Goal: Task Accomplishment & Management: Manage account settings

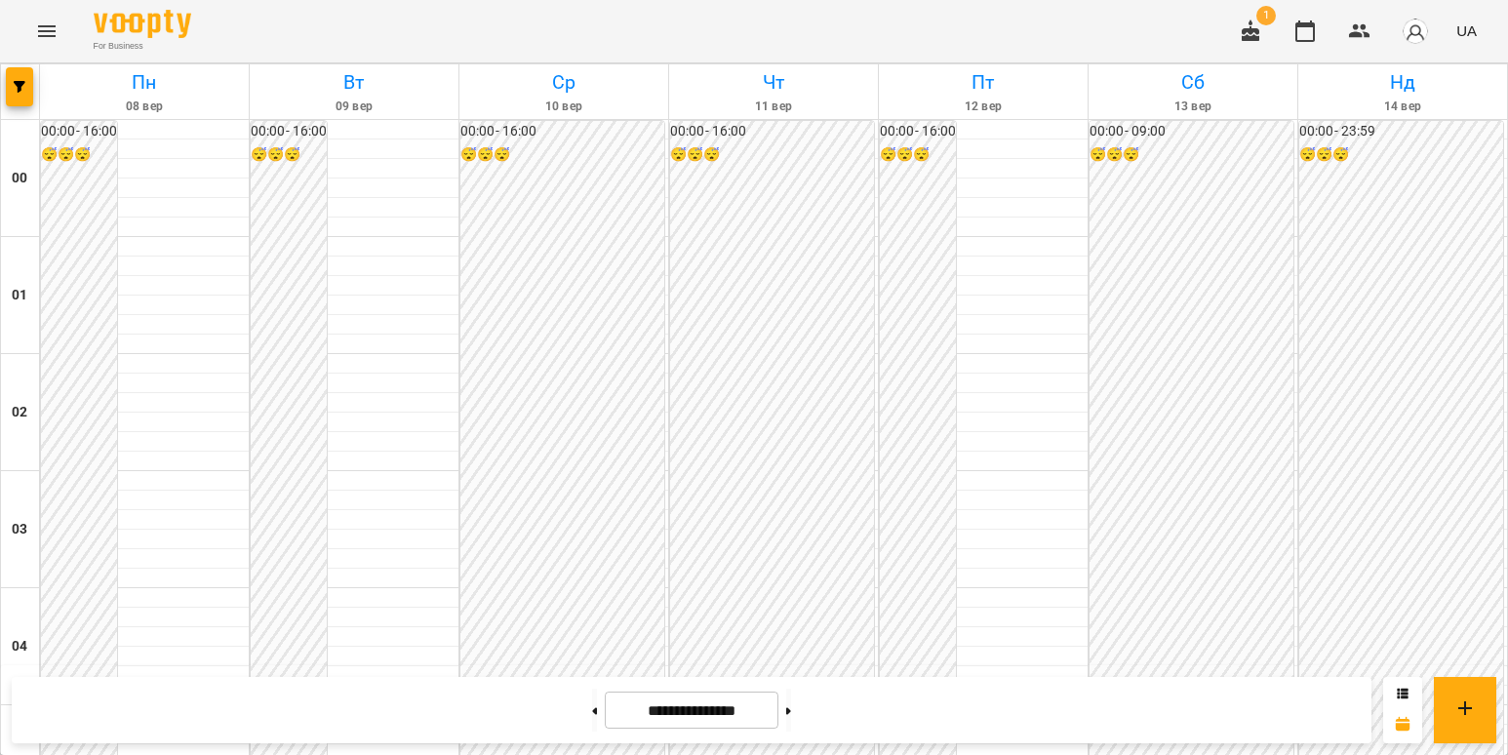
scroll to position [1756, 0]
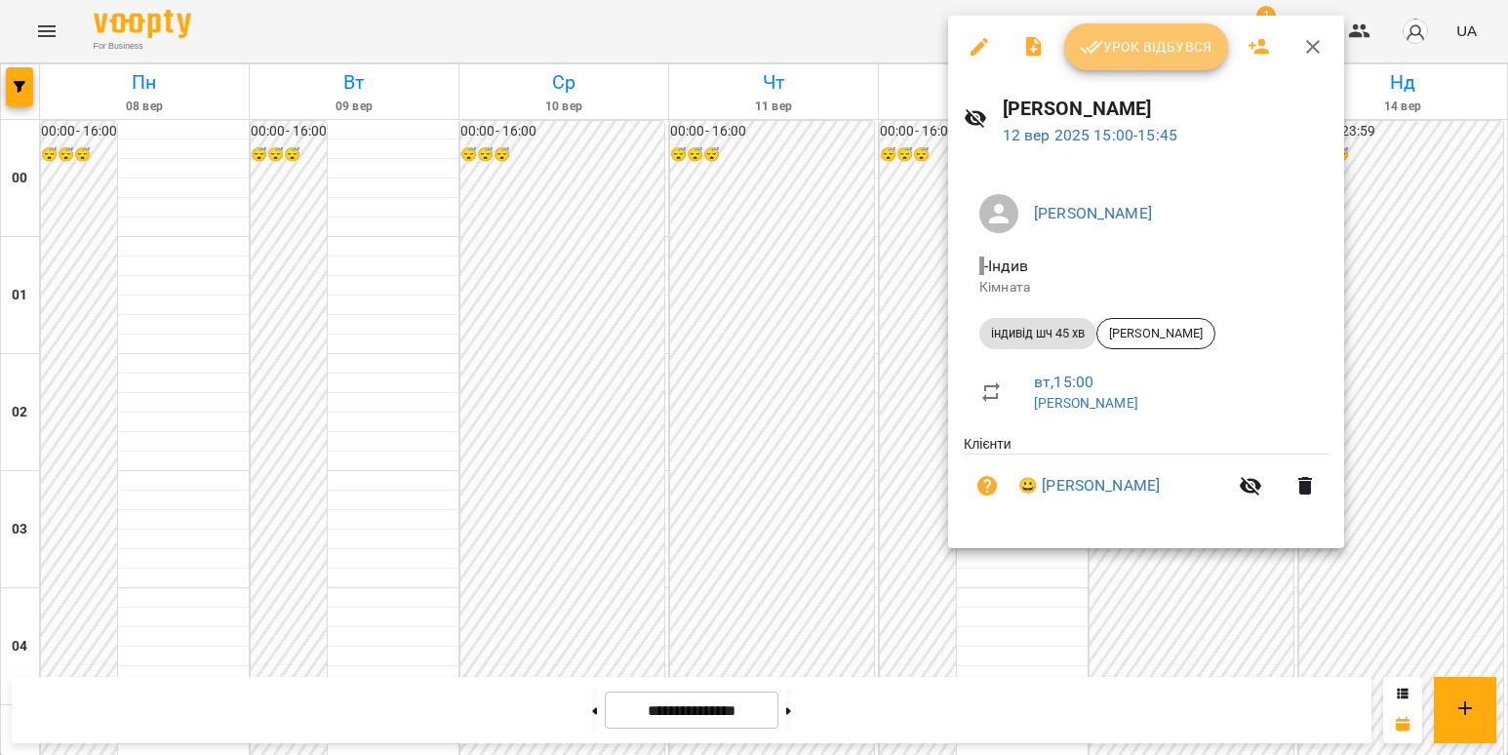
click at [1142, 48] on span "Урок відбувся" at bounding box center [1146, 46] width 133 height 23
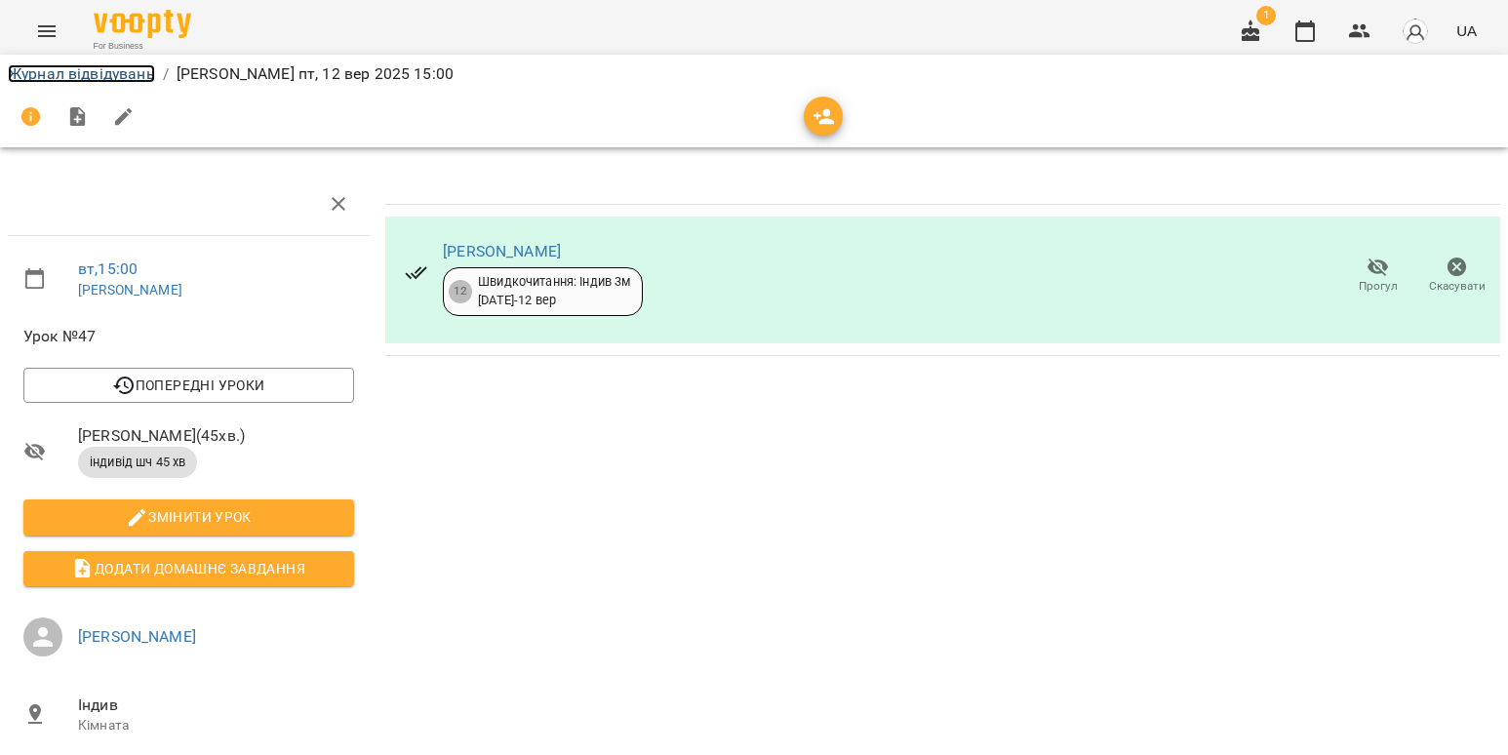
click at [106, 81] on link "Журнал відвідувань" at bounding box center [81, 73] width 147 height 19
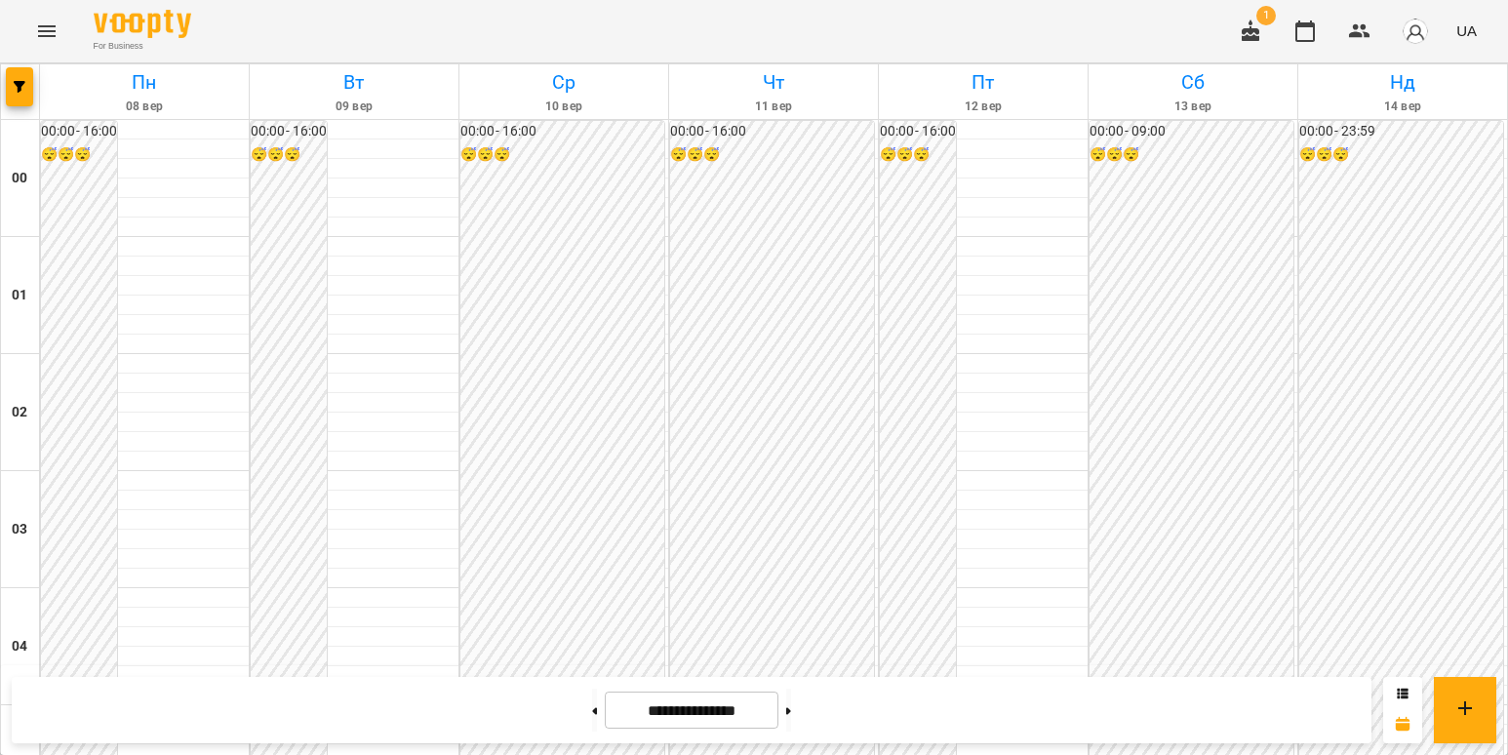
scroll to position [1756, 0]
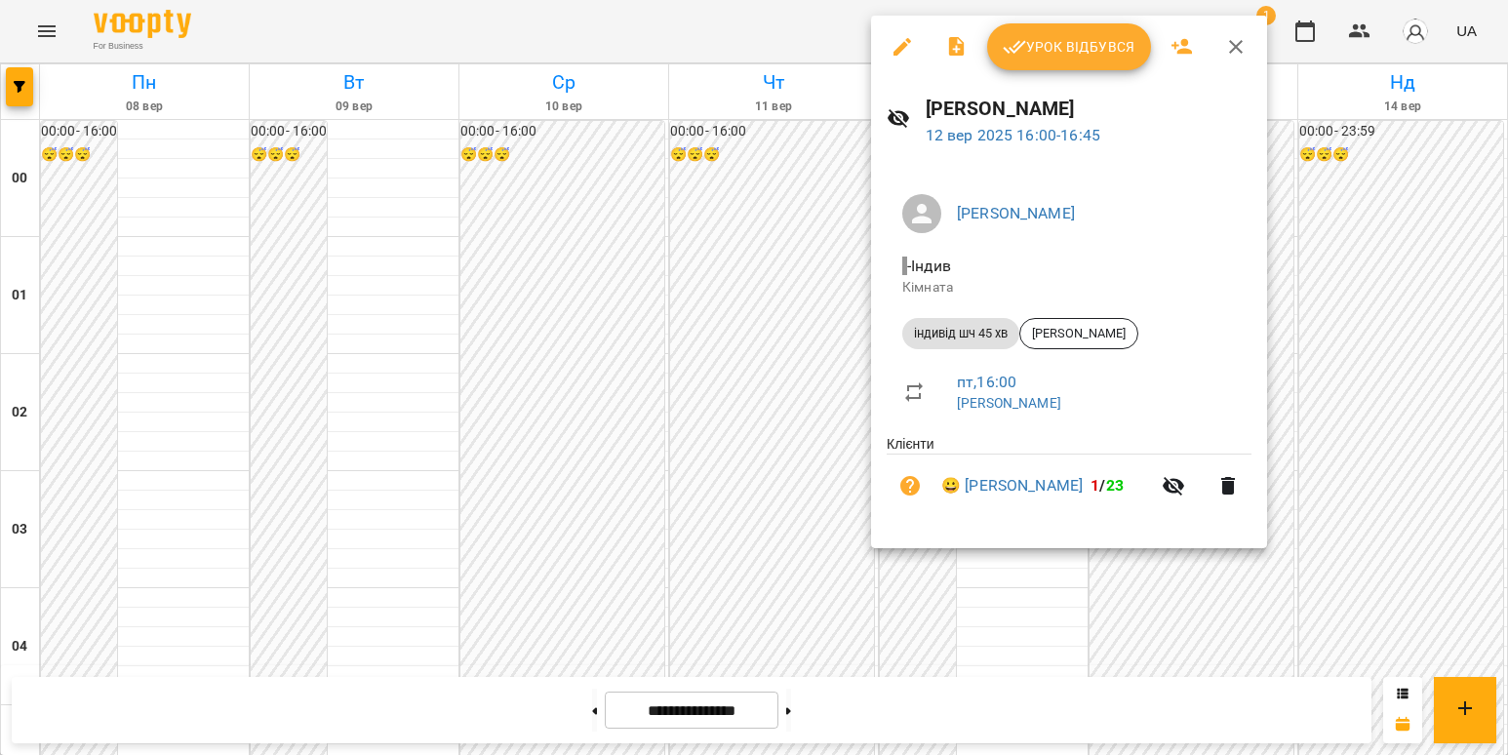
click at [1083, 36] on span "Урок відбувся" at bounding box center [1069, 46] width 133 height 23
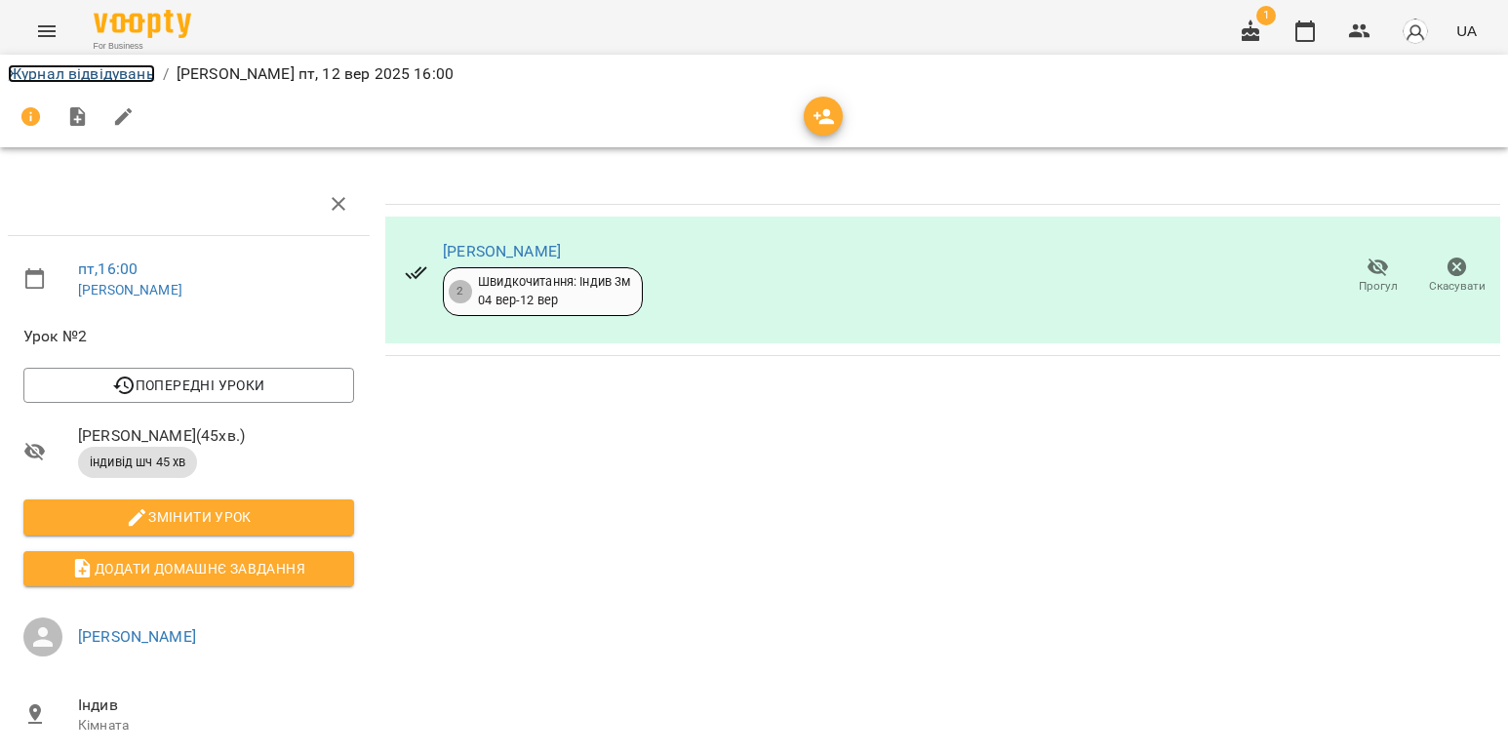
click at [133, 68] on link "Журнал відвідувань" at bounding box center [81, 73] width 147 height 19
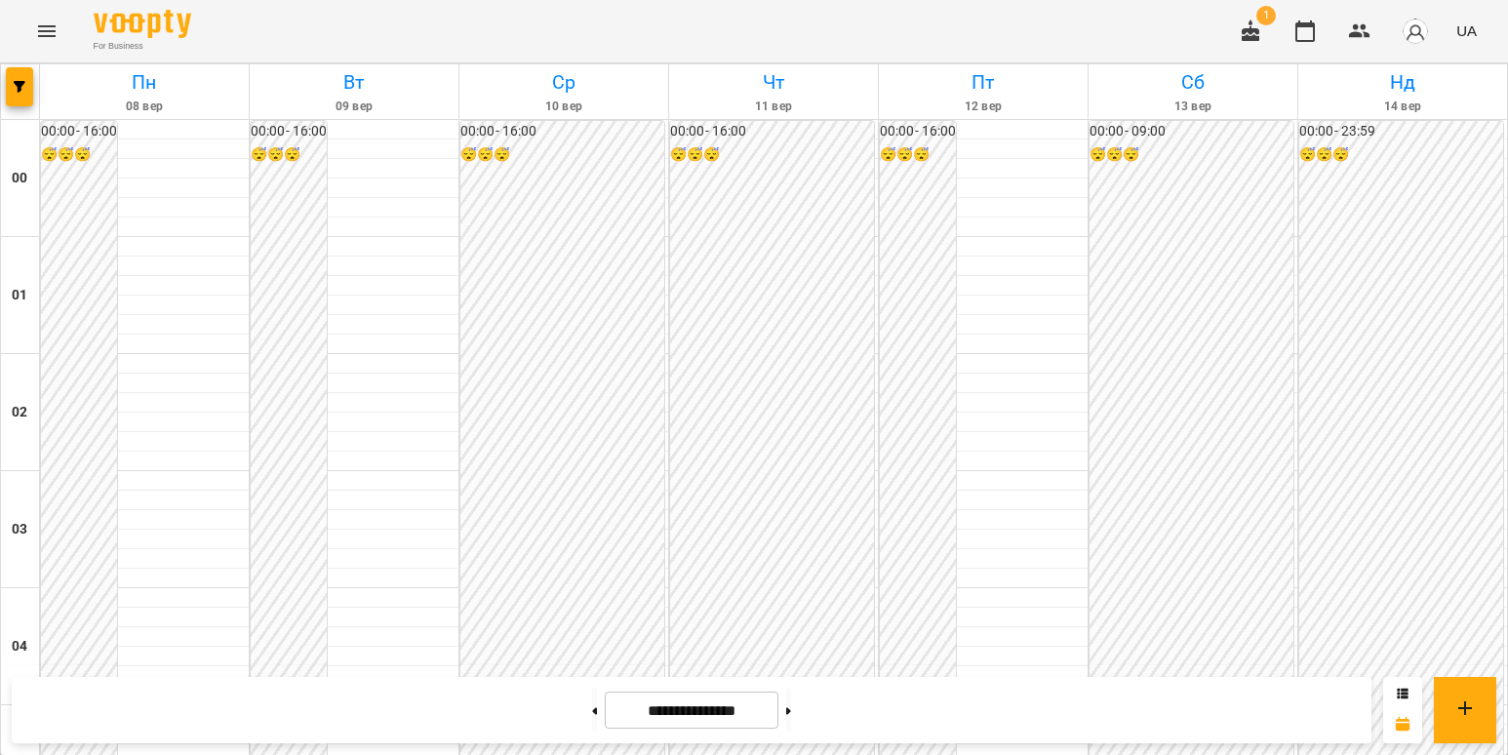
scroll to position [1853, 0]
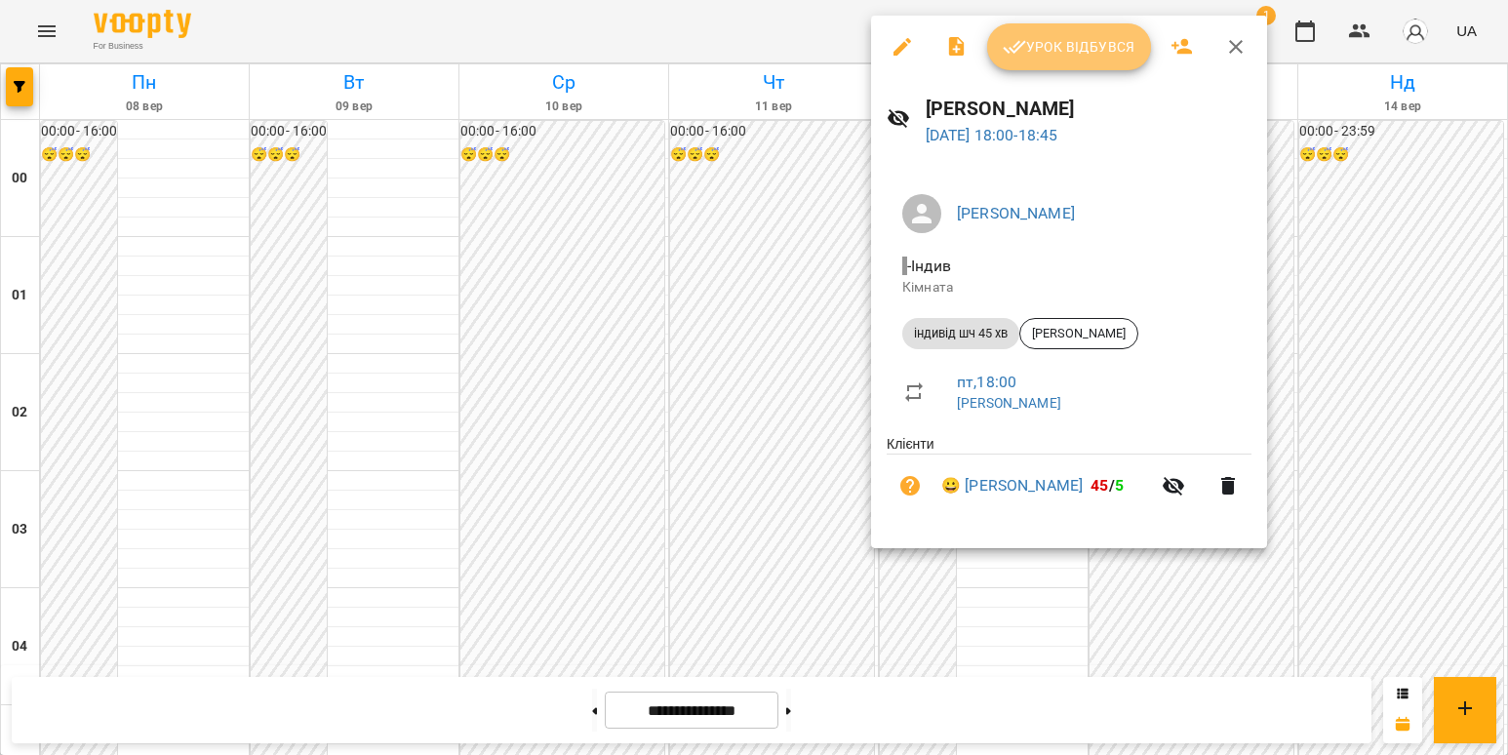
click at [1043, 55] on span "Урок відбувся" at bounding box center [1069, 46] width 133 height 23
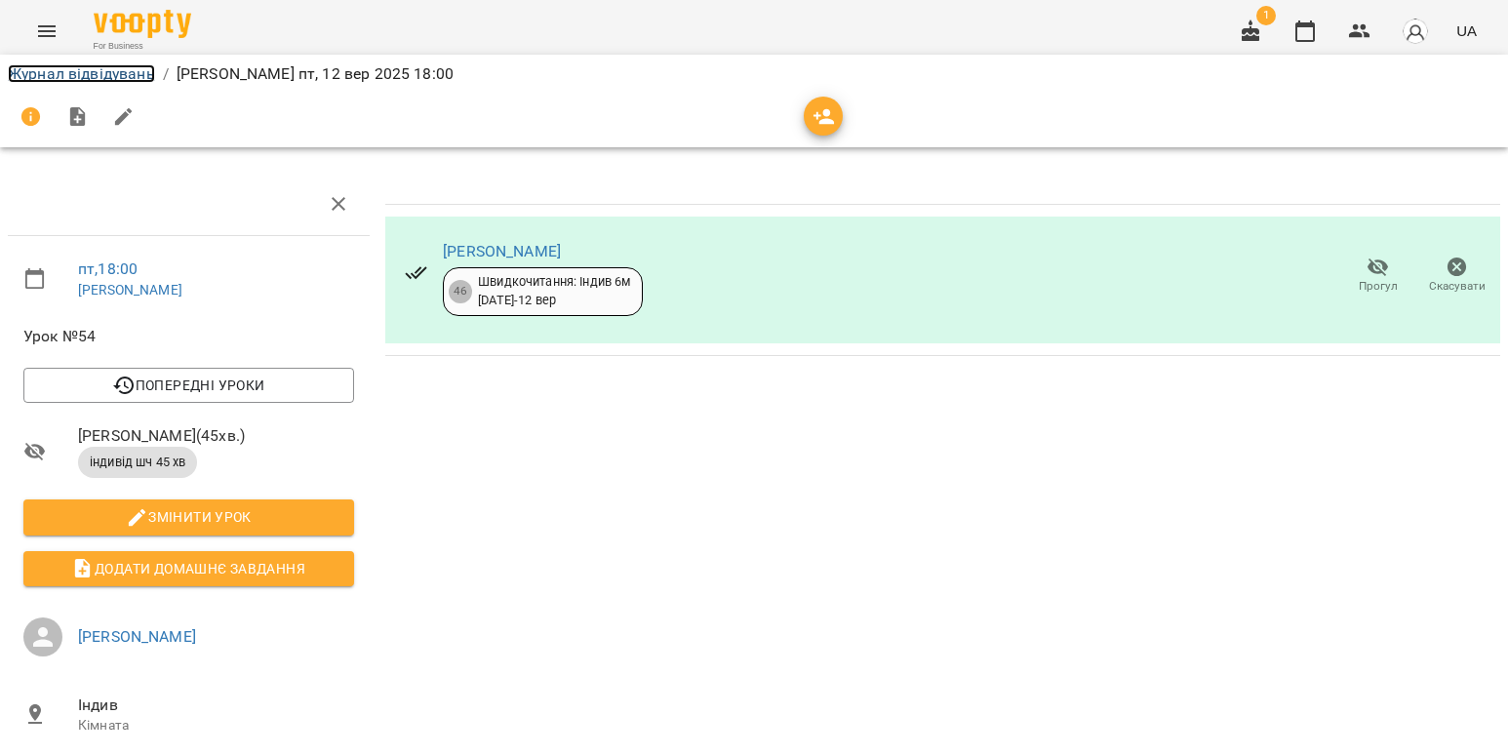
click at [123, 77] on link "Журнал відвідувань" at bounding box center [81, 73] width 147 height 19
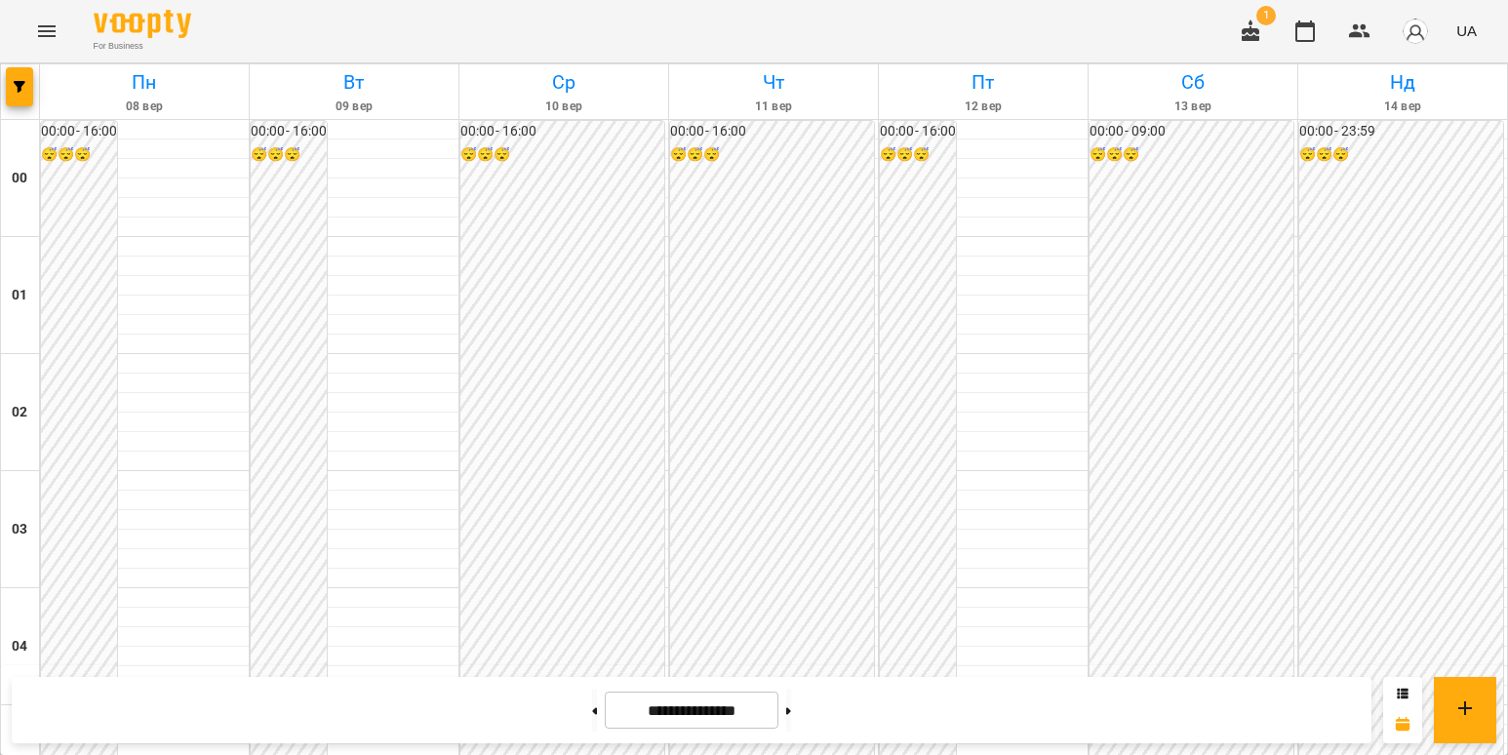
scroll to position [1951, 0]
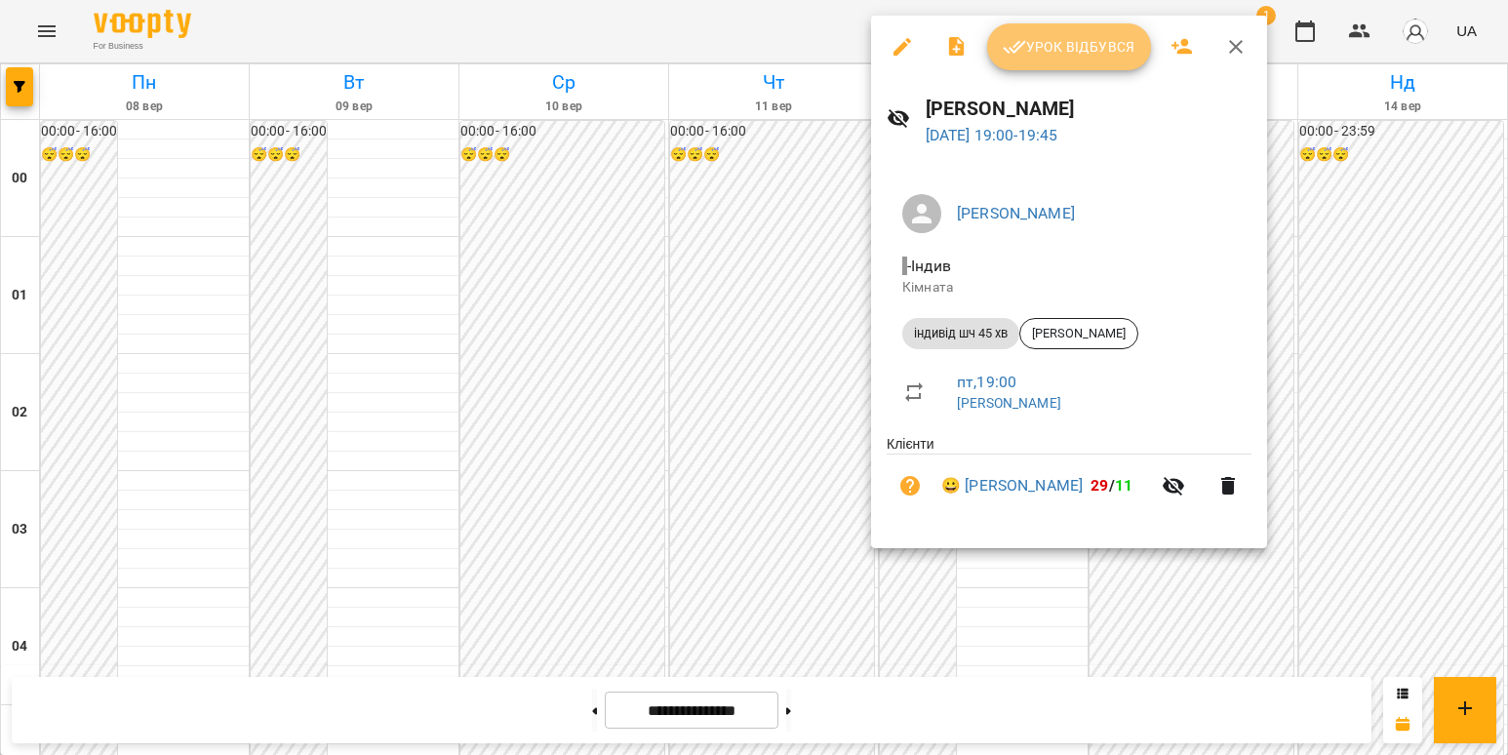
click at [1093, 51] on span "Урок відбувся" at bounding box center [1069, 46] width 133 height 23
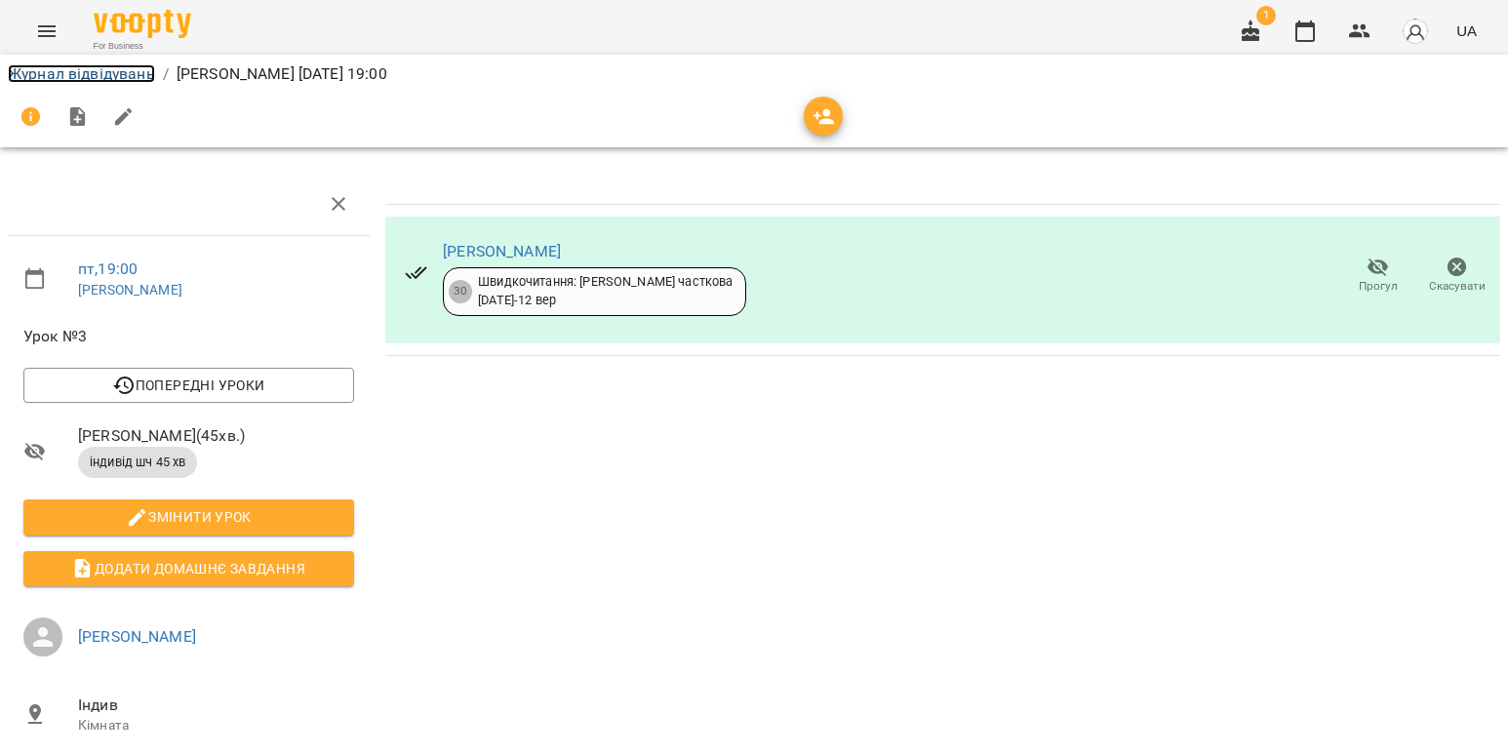
click at [99, 78] on link "Журнал відвідувань" at bounding box center [81, 73] width 147 height 19
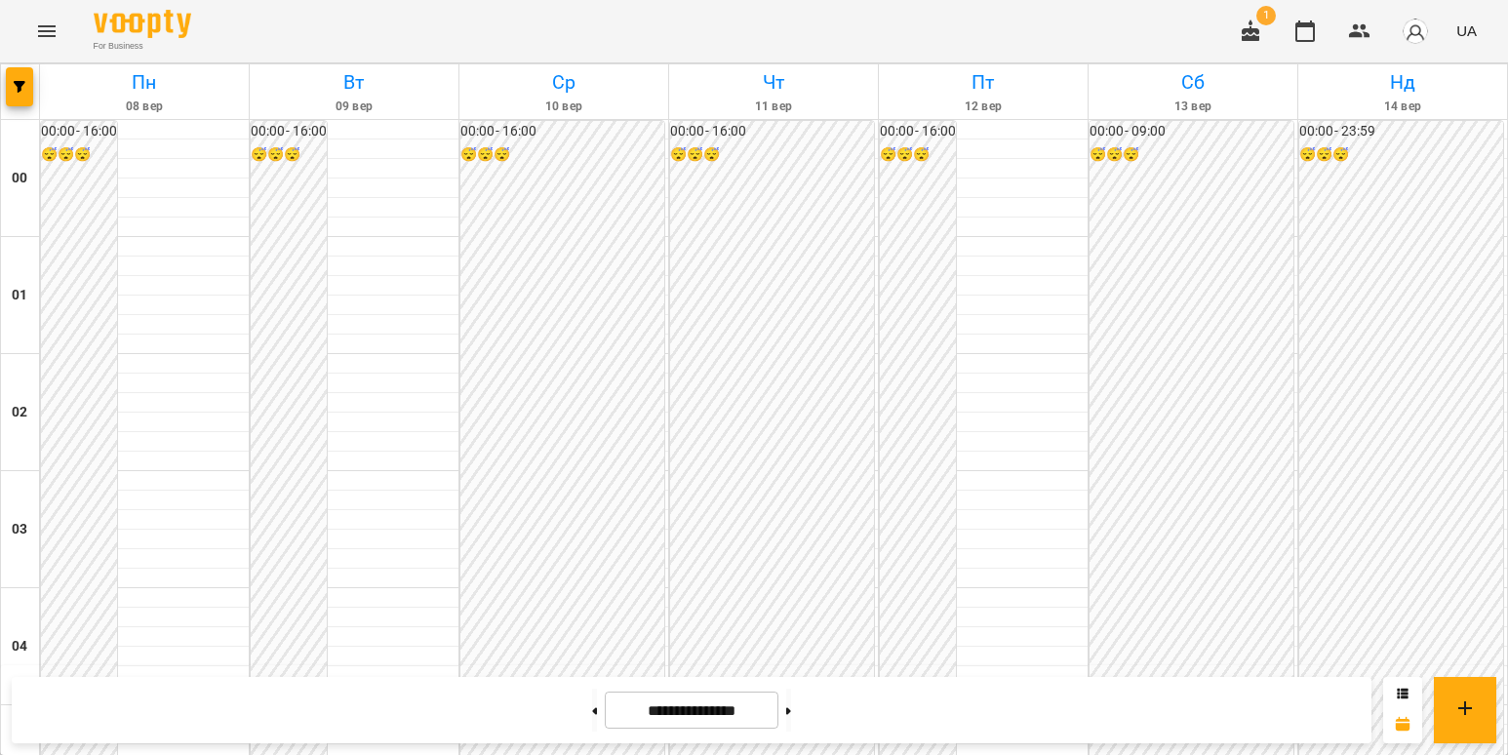
scroll to position [2262, 0]
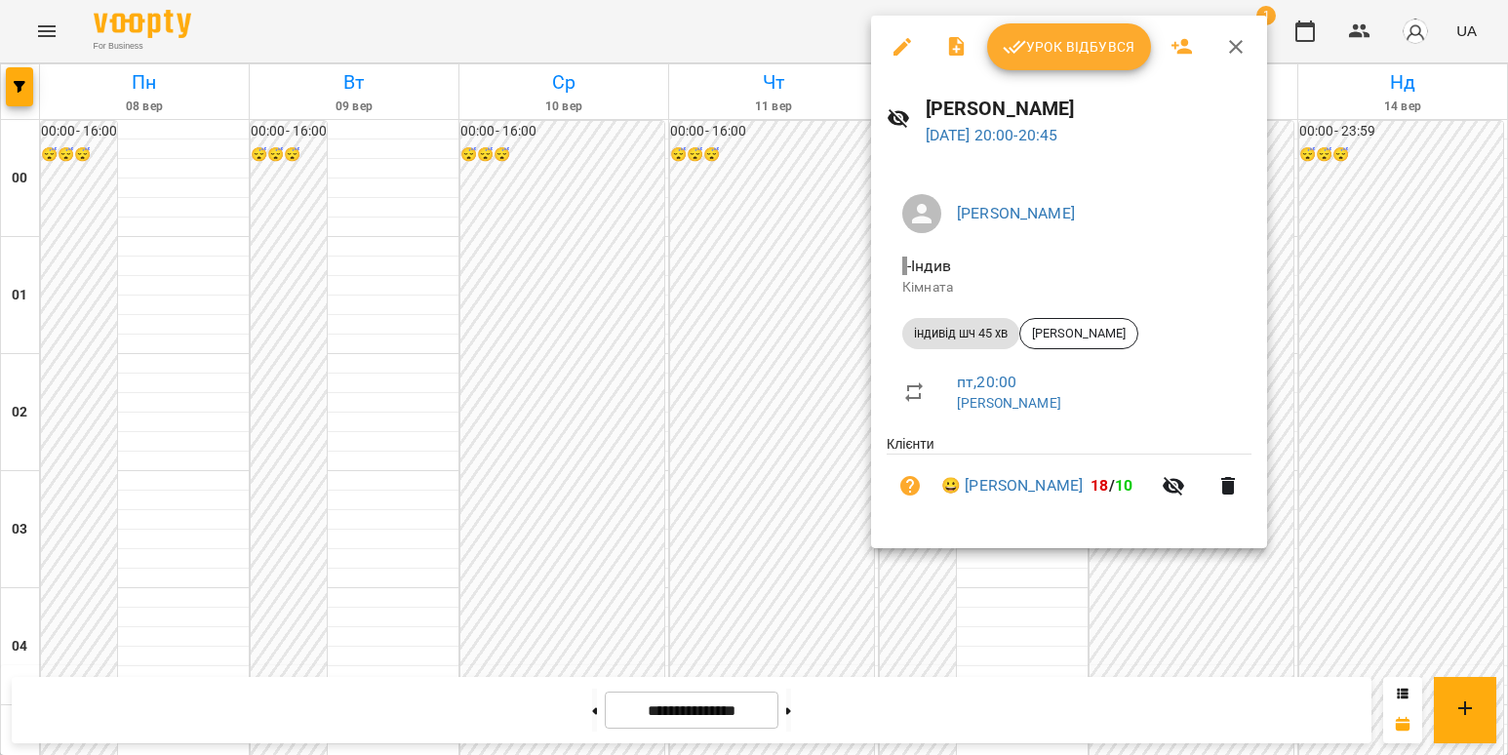
click at [1057, 32] on button "Урок відбувся" at bounding box center [1069, 46] width 164 height 47
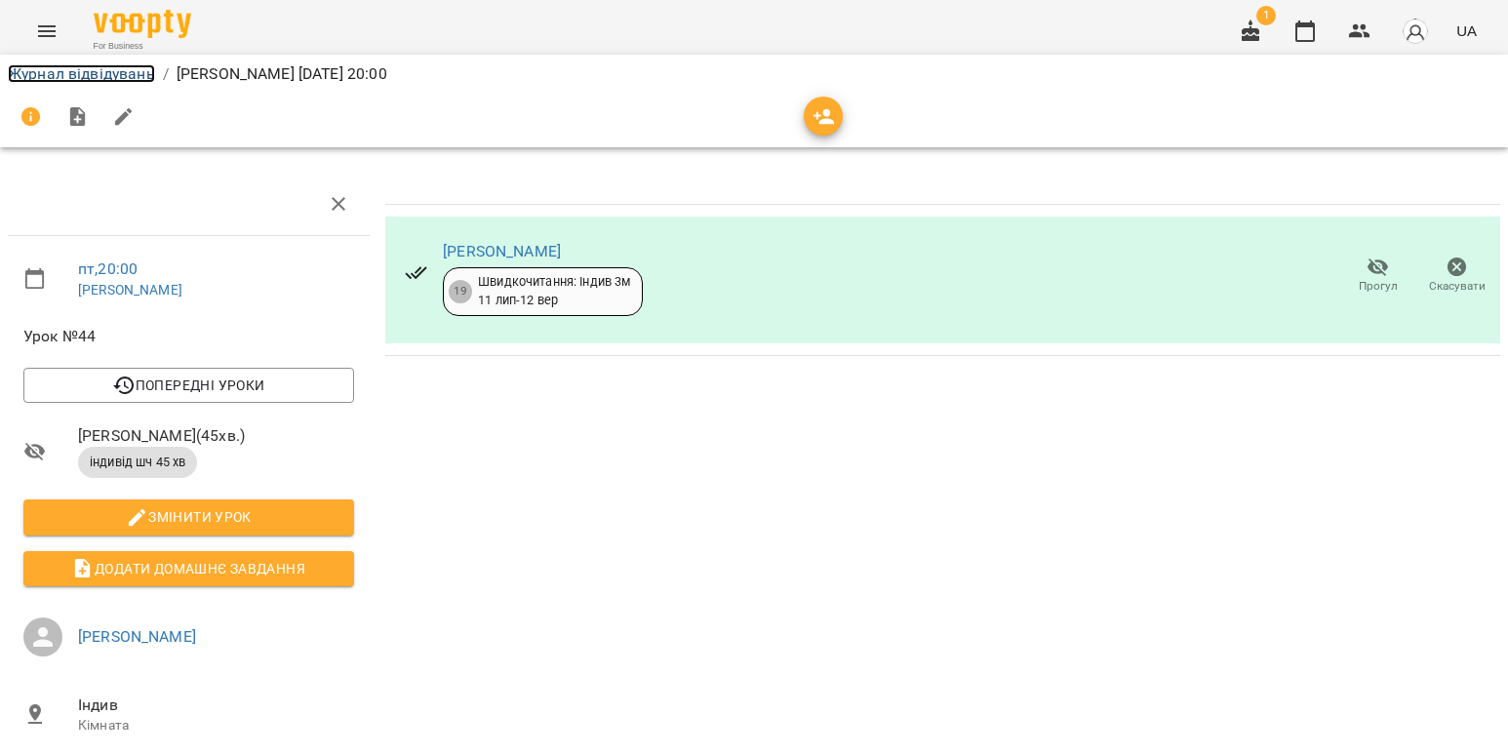
click at [138, 72] on link "Журнал відвідувань" at bounding box center [81, 73] width 147 height 19
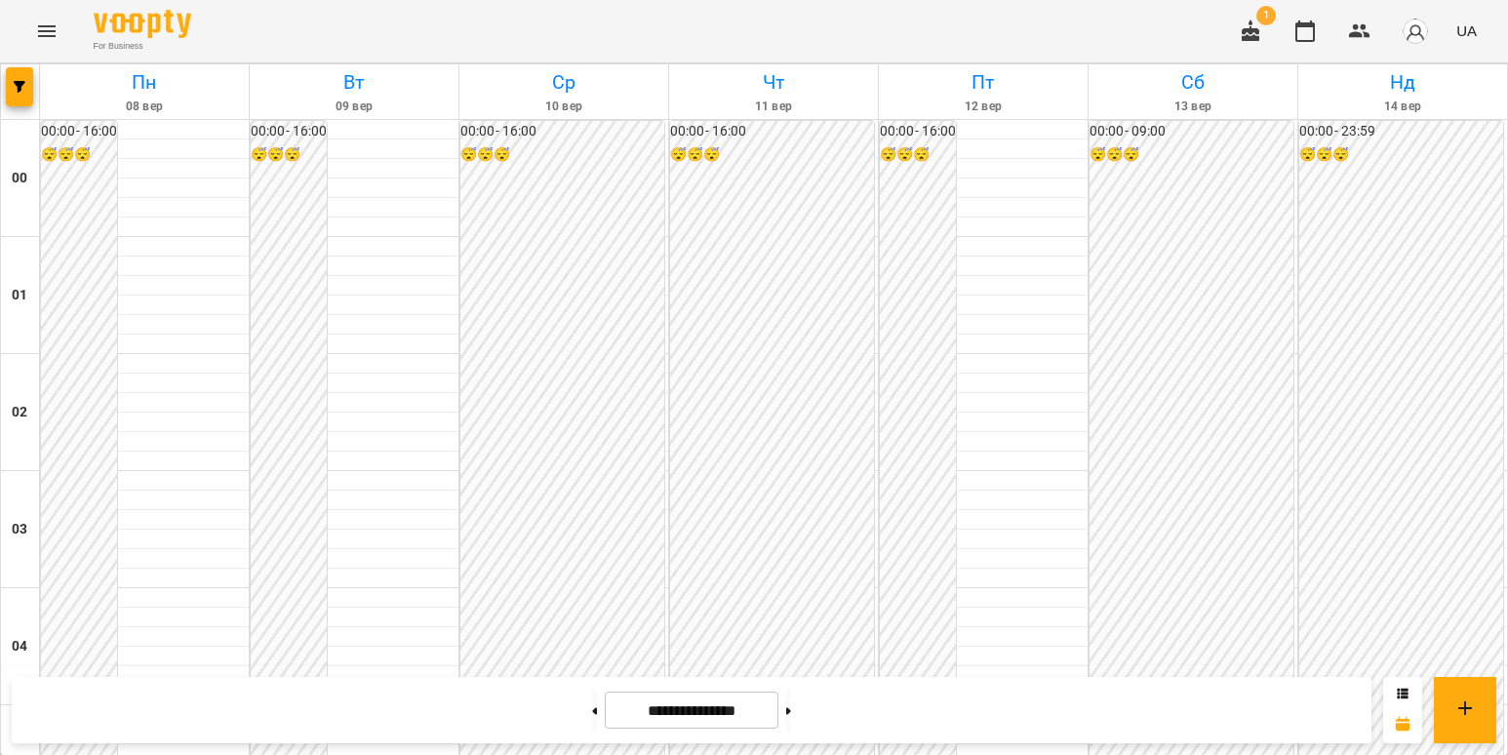
scroll to position [2146, 0]
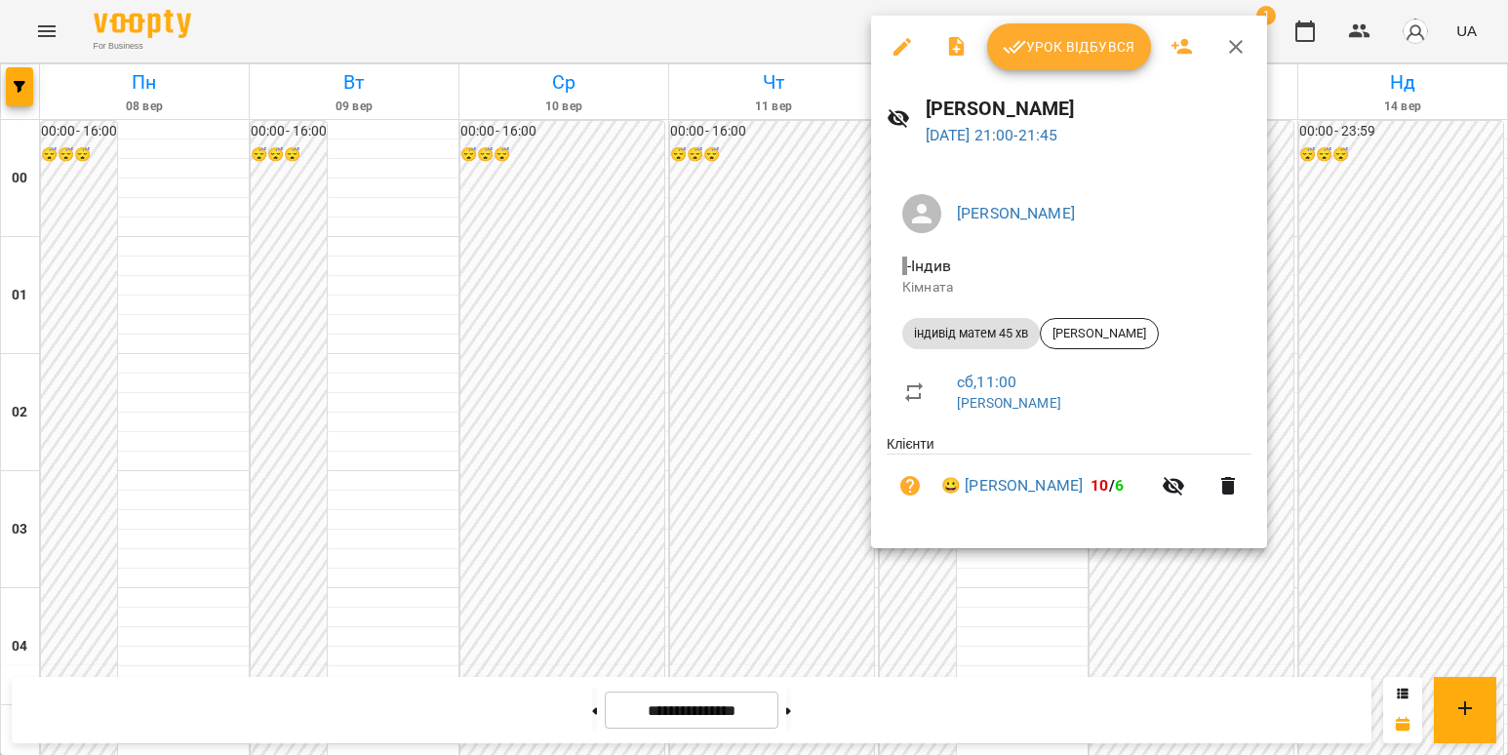
click at [1010, 35] on icon "button" at bounding box center [1014, 46] width 23 height 23
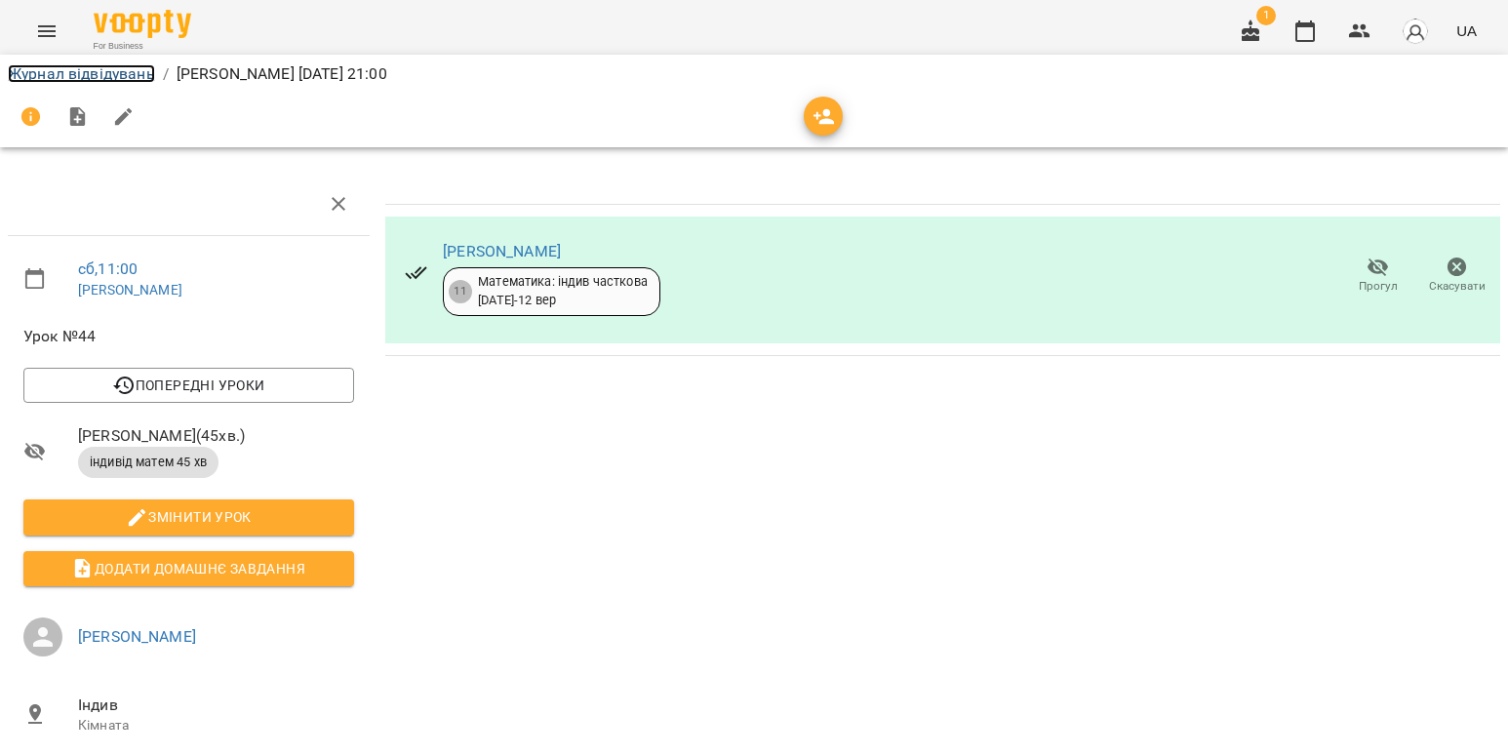
click at [129, 75] on link "Журнал відвідувань" at bounding box center [81, 73] width 147 height 19
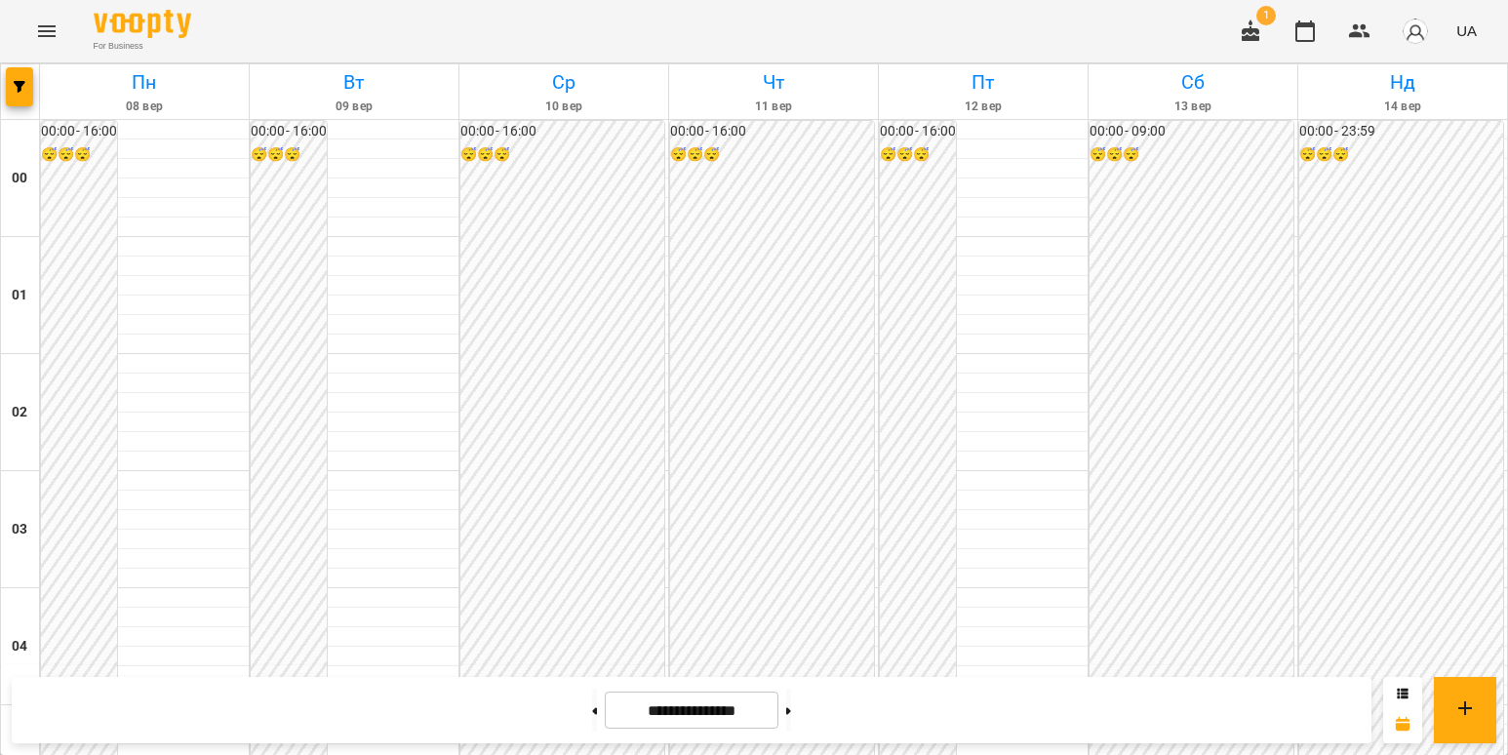
scroll to position [1482, 0]
click at [791, 701] on button at bounding box center [788, 710] width 5 height 43
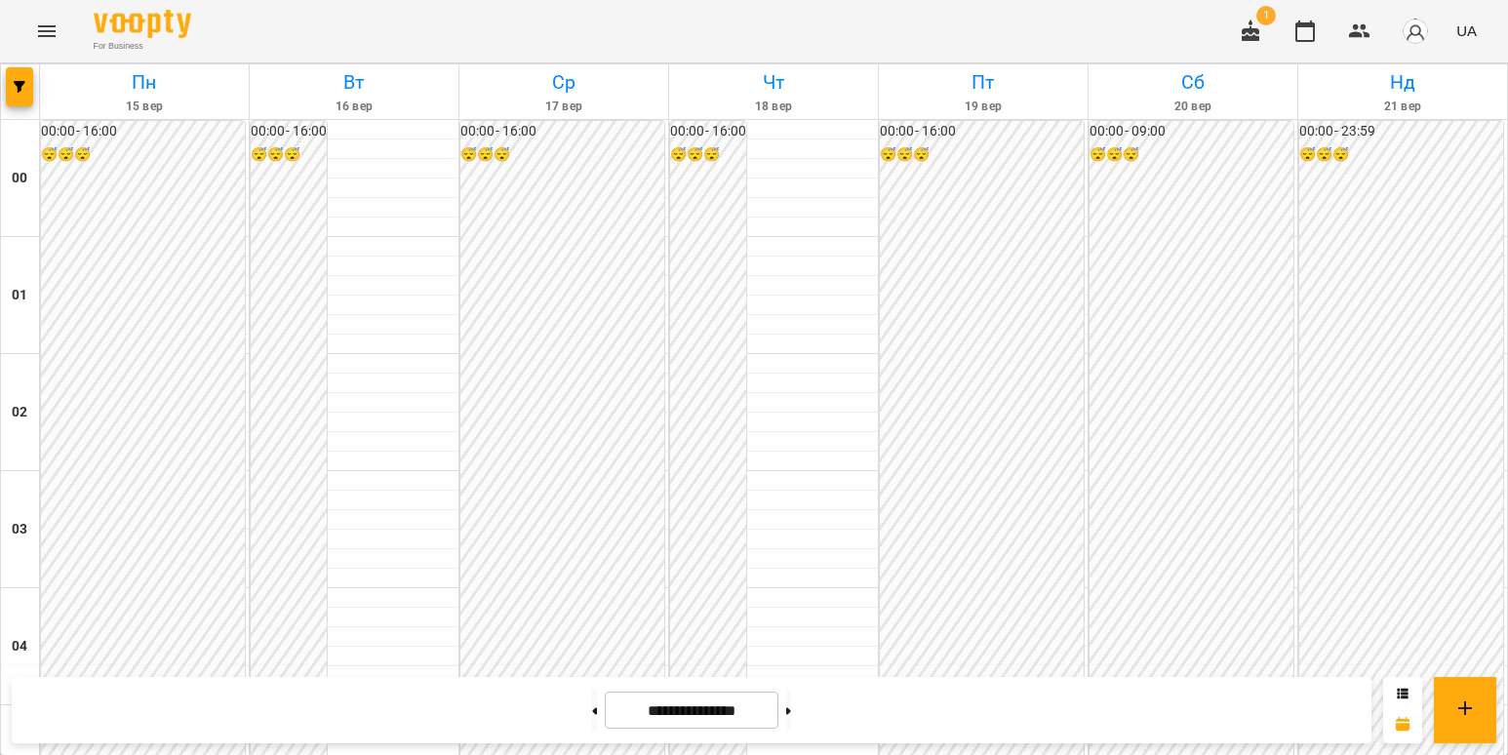
scroll to position [1872, 0]
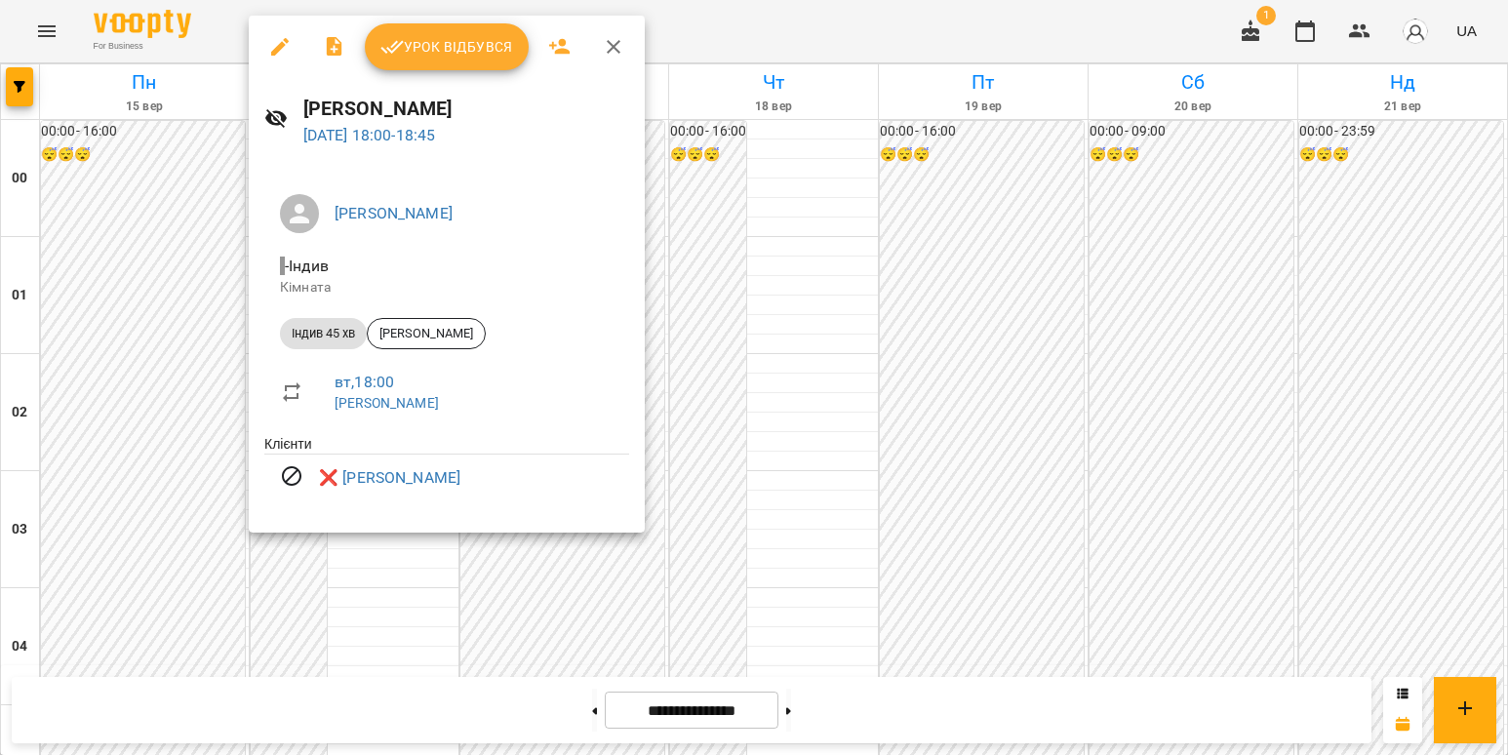
click at [183, 387] on div at bounding box center [754, 377] width 1508 height 755
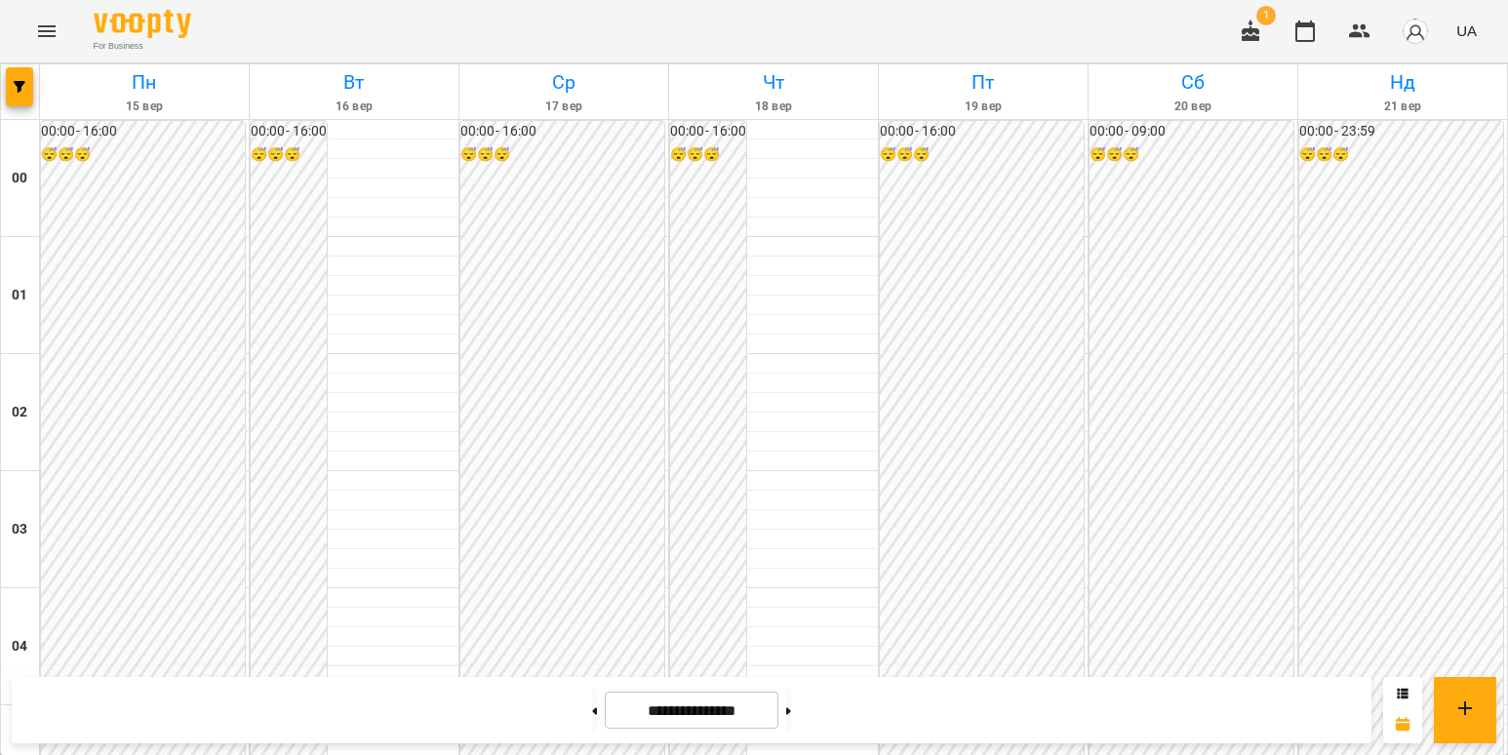
scroll to position [1189, 0]
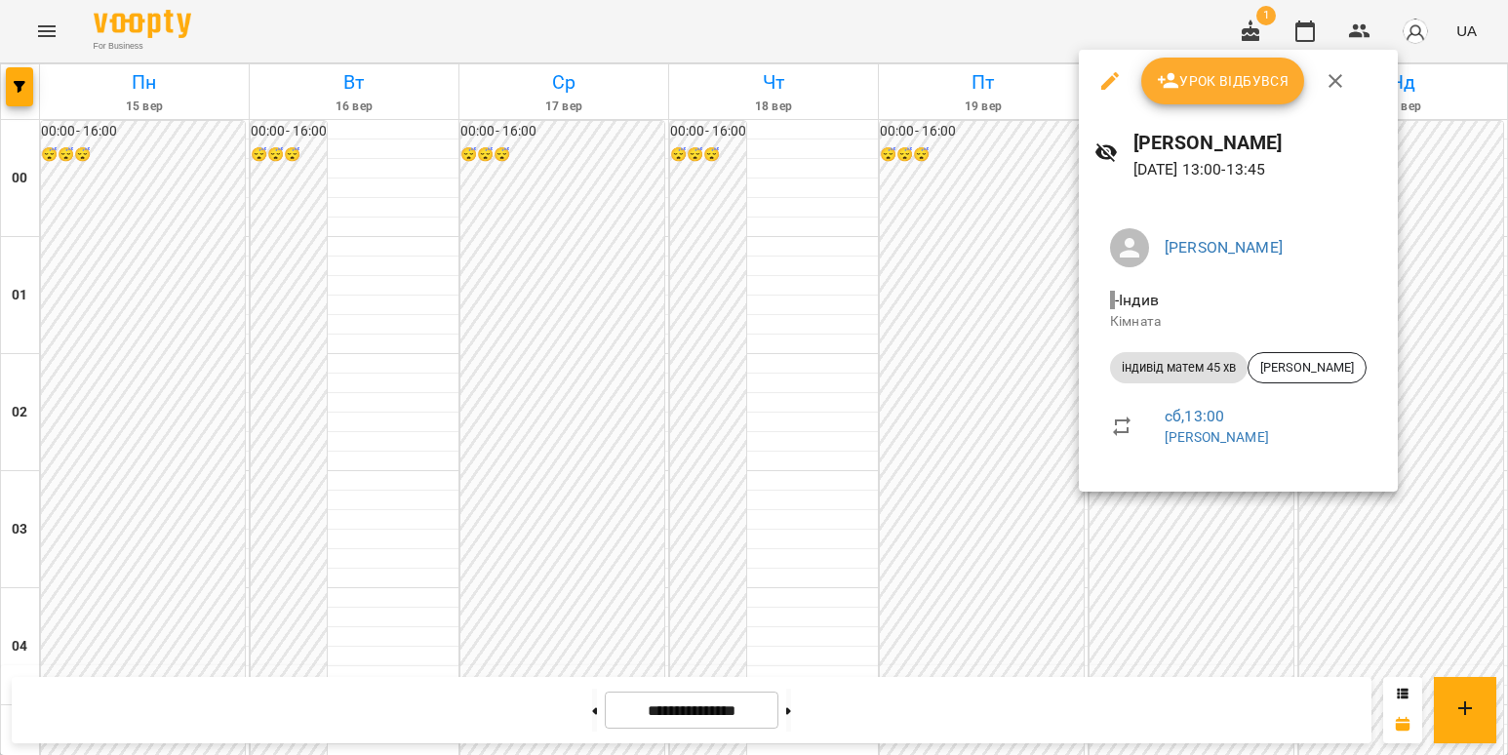
click at [818, 468] on div at bounding box center [754, 377] width 1508 height 755
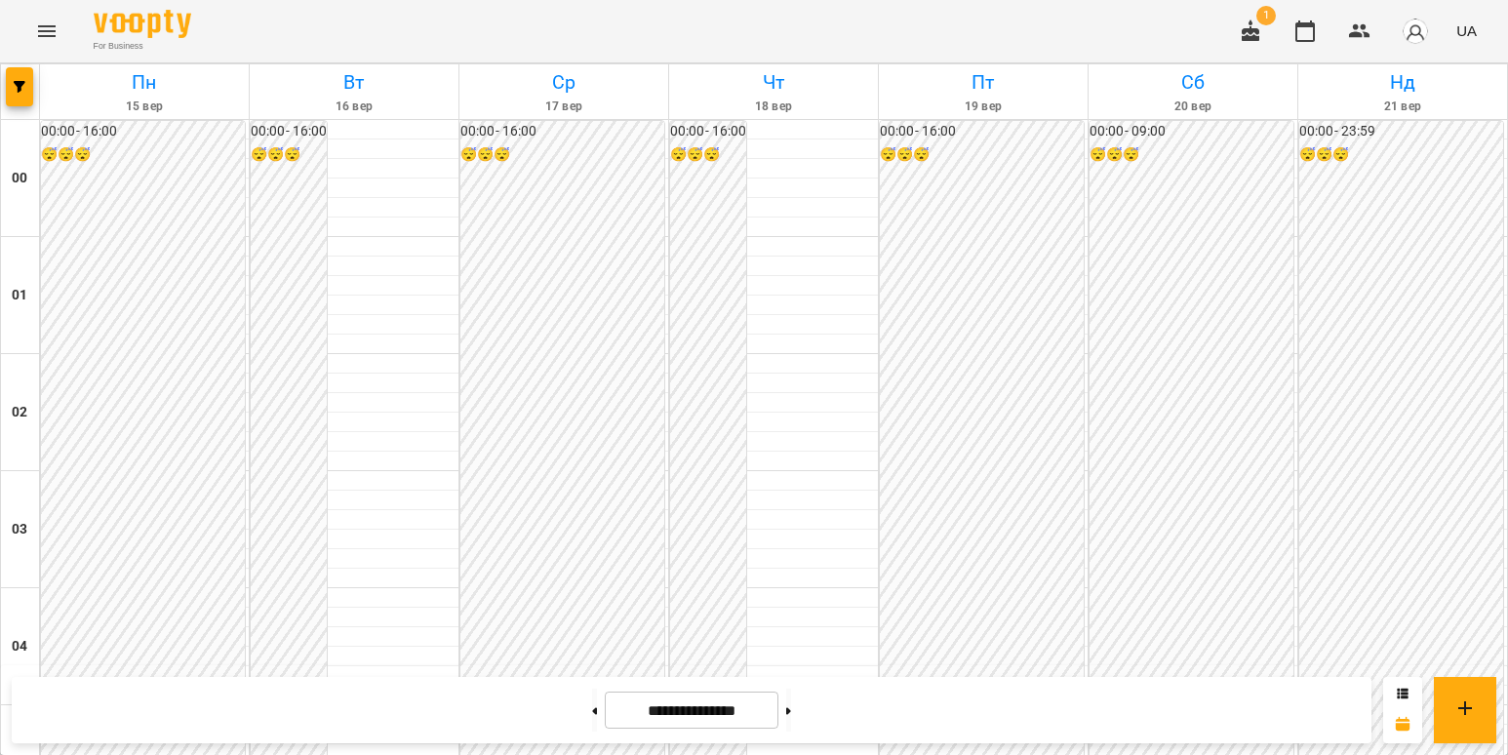
scroll to position [1579, 0]
click at [592, 719] on button at bounding box center [594, 710] width 5 height 43
type input "**********"
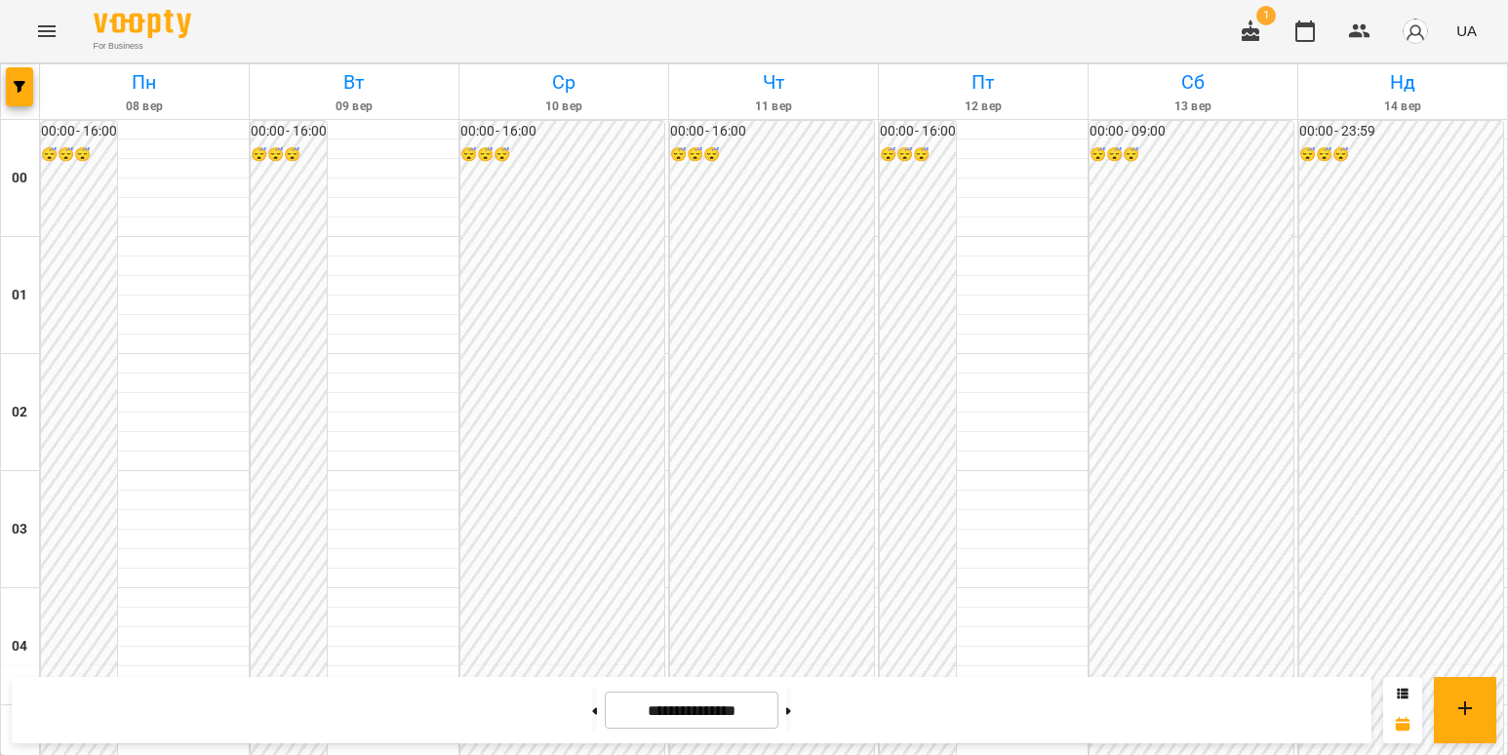
scroll to position [1677, 0]
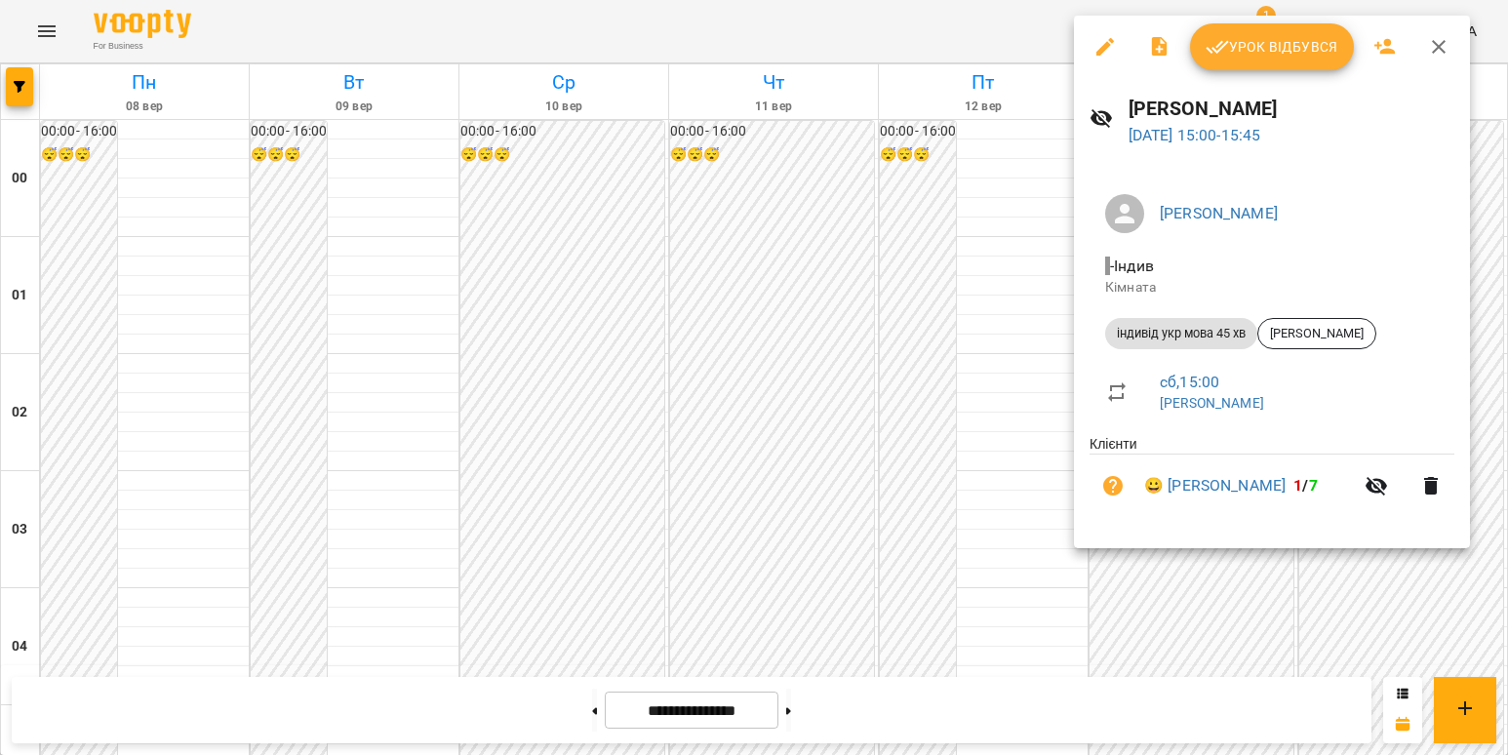
click at [971, 510] on div at bounding box center [754, 377] width 1508 height 755
